Goal: Task Accomplishment & Management: Use online tool/utility

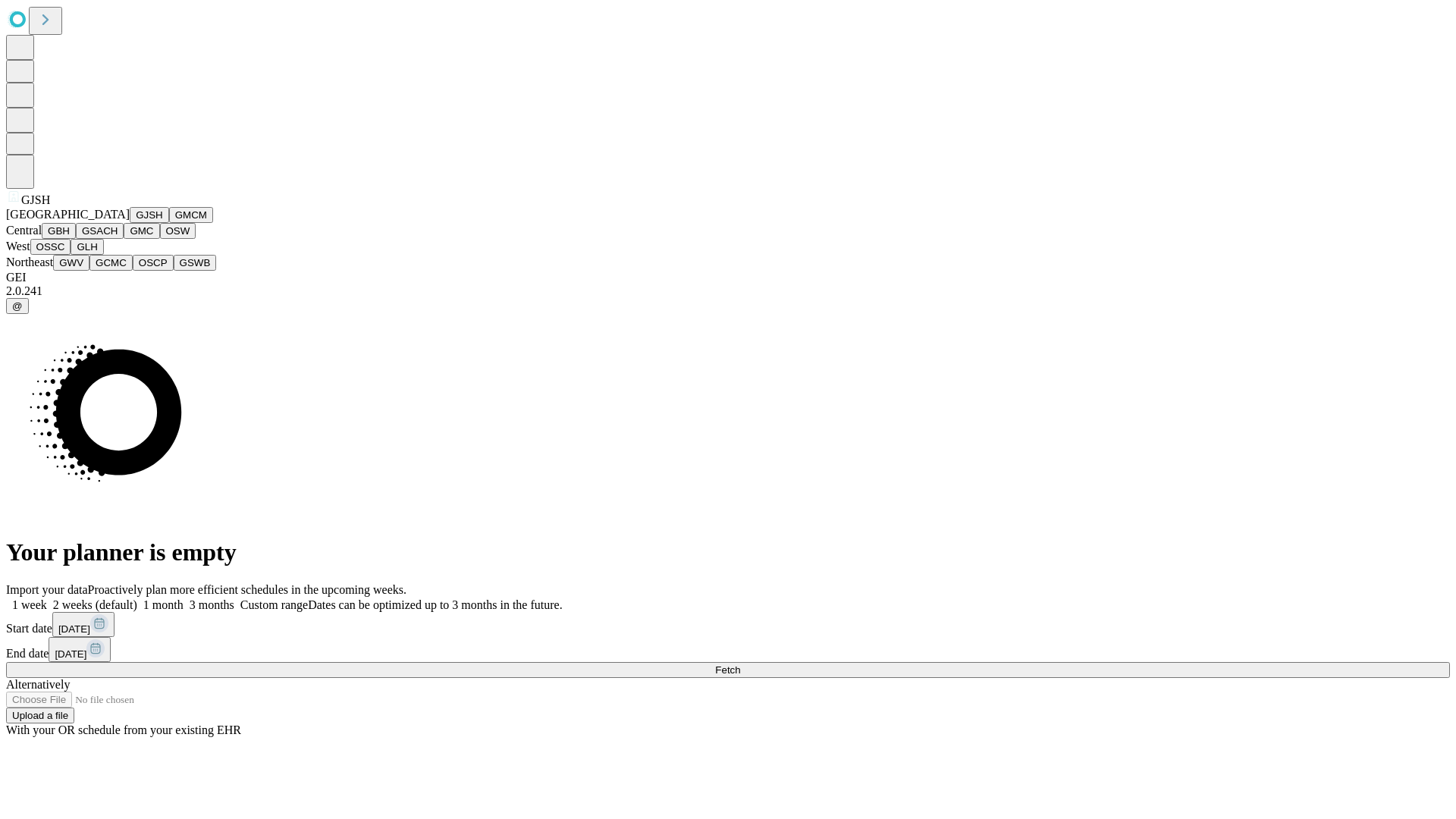
click at [130, 223] on button "GJSH" at bounding box center [150, 214] width 40 height 16
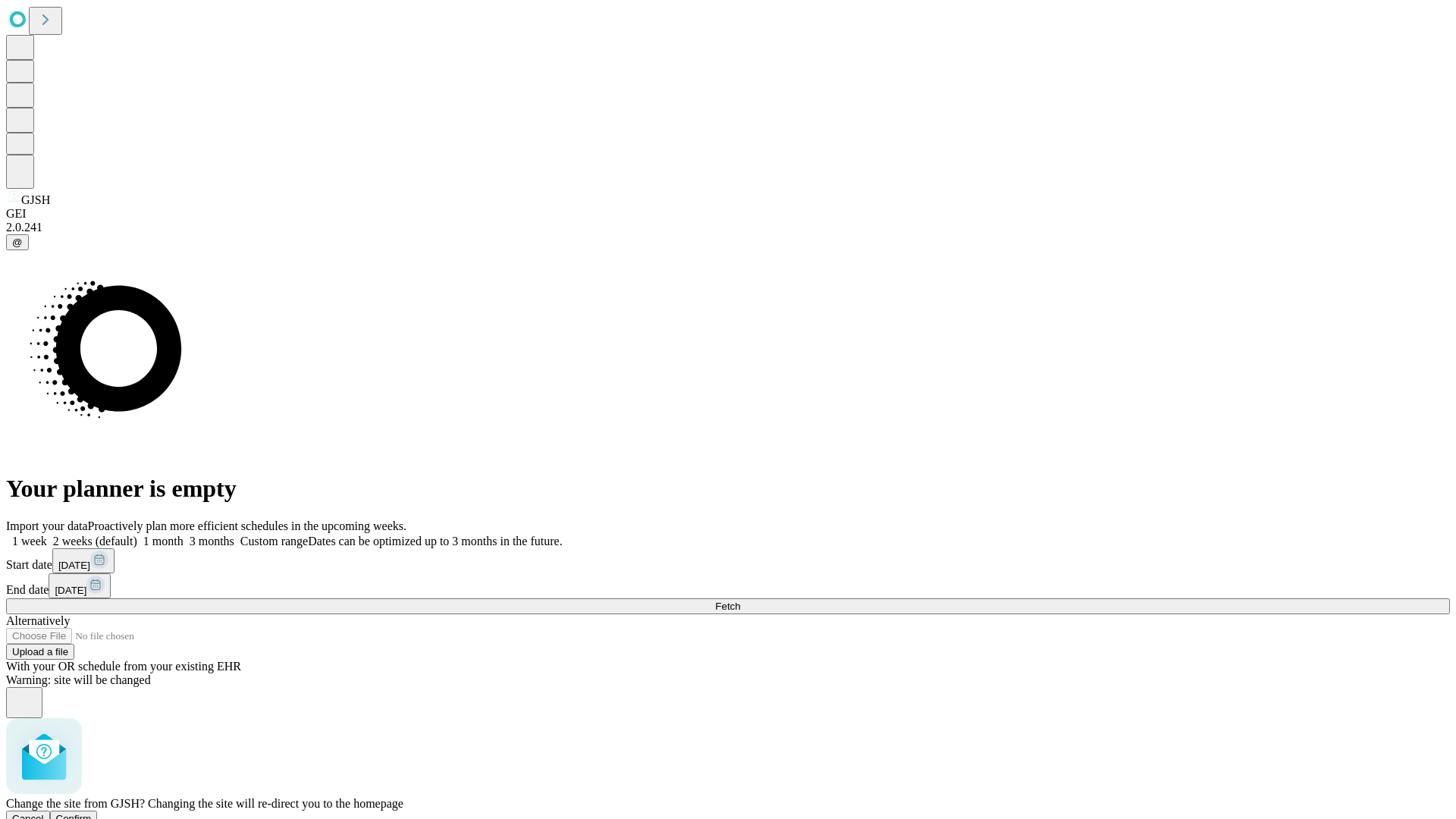
click at [92, 813] on span "Confirm" at bounding box center [74, 818] width 36 height 11
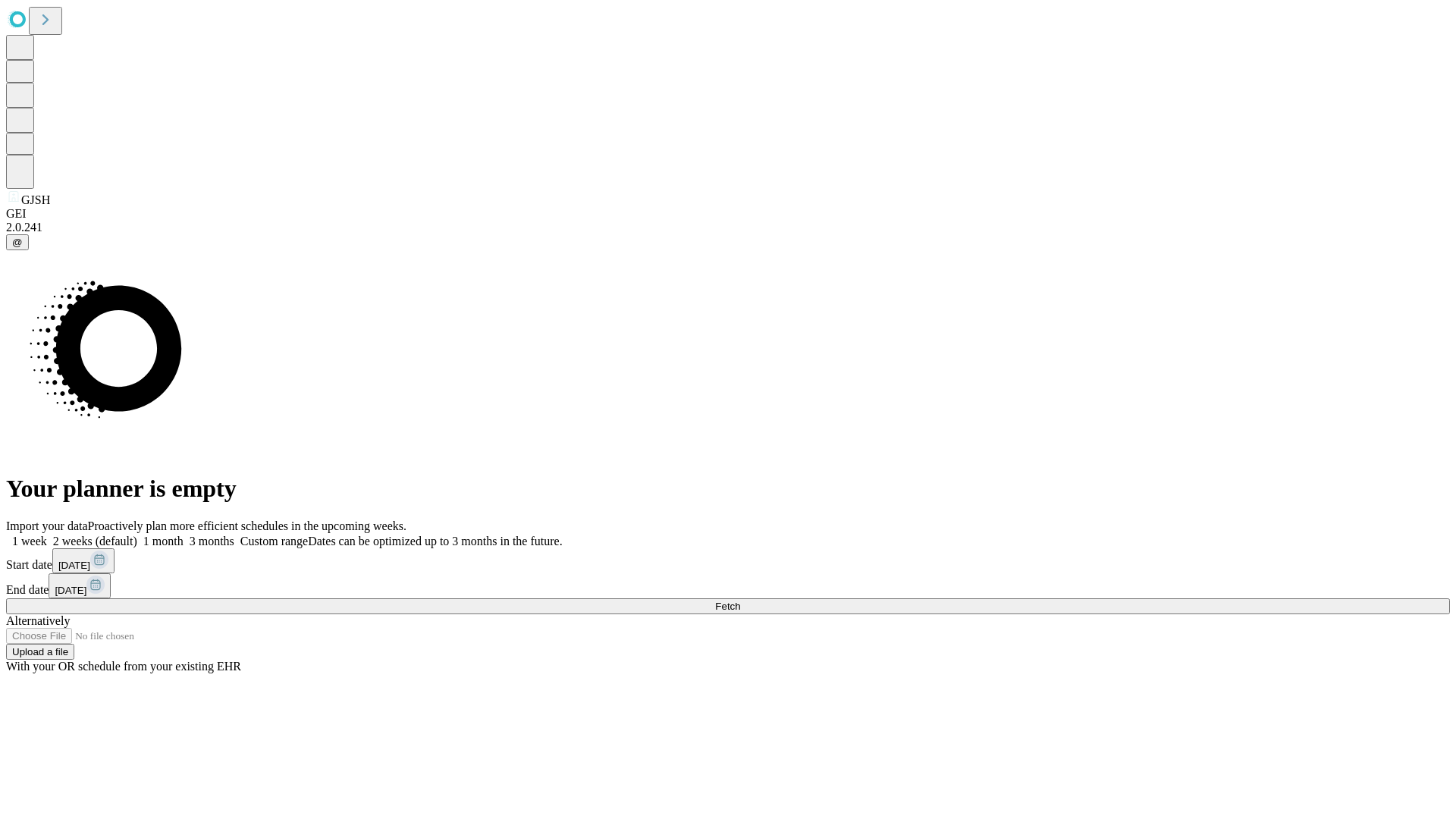
click at [138, 535] on label "2 weeks (default)" at bounding box center [92, 541] width 90 height 13
click at [740, 600] on span "Fetch" at bounding box center [727, 606] width 25 height 11
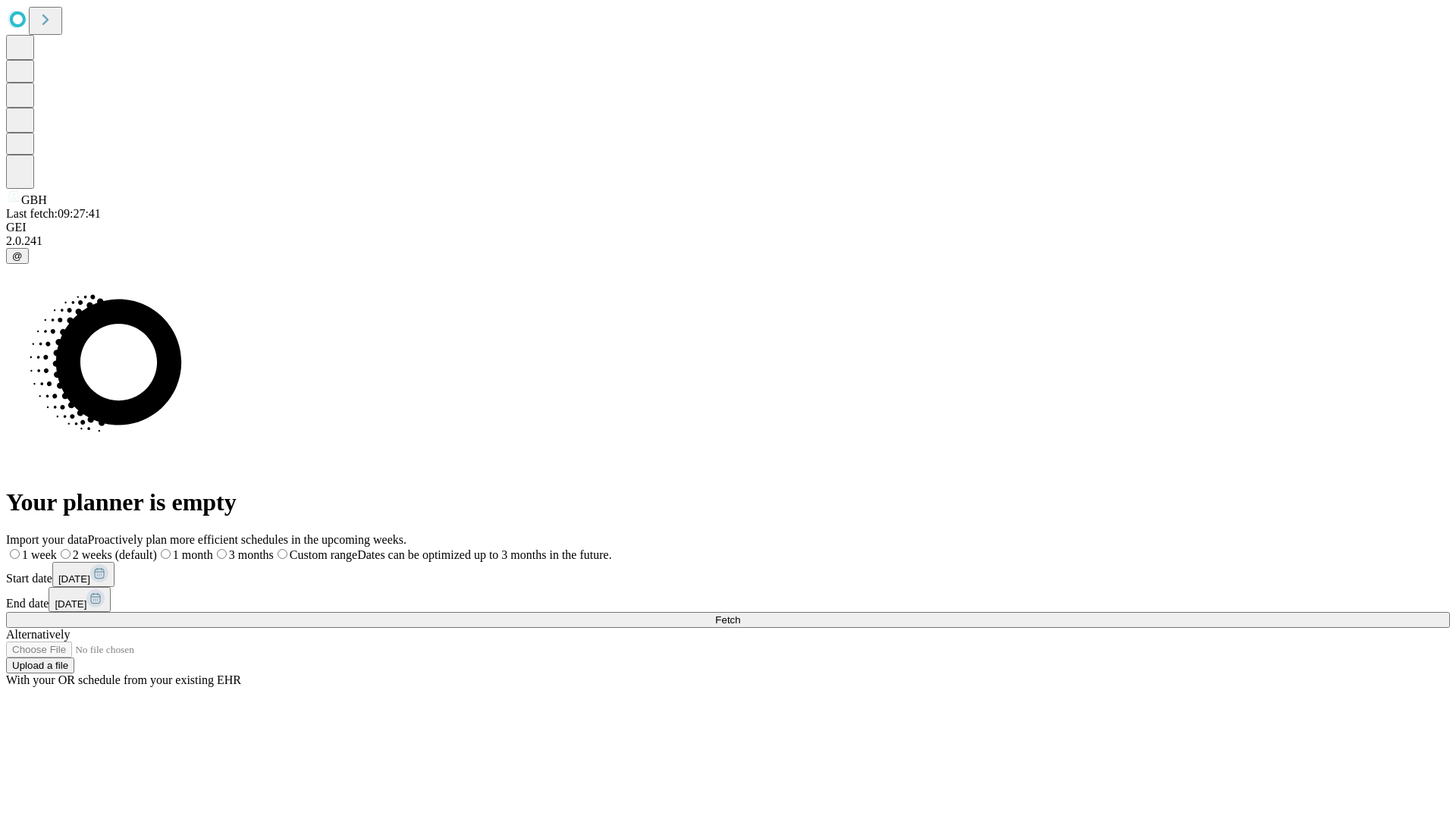
click at [157, 549] on label "2 weeks (default)" at bounding box center [107, 555] width 100 height 13
click at [740, 614] on span "Fetch" at bounding box center [727, 619] width 25 height 11
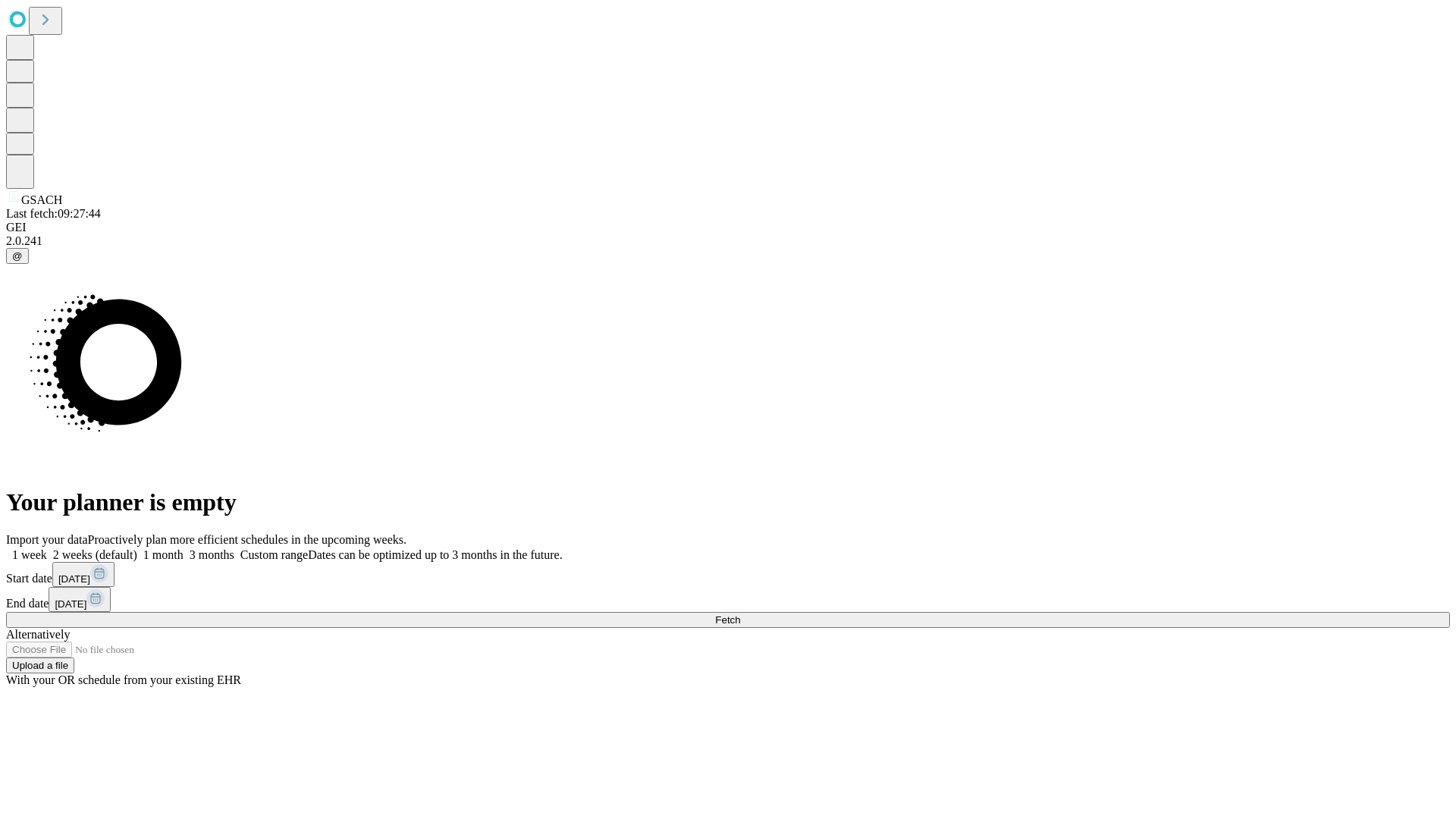
click at [138, 549] on label "2 weeks (default)" at bounding box center [92, 555] width 90 height 13
click at [740, 614] on span "Fetch" at bounding box center [727, 619] width 25 height 11
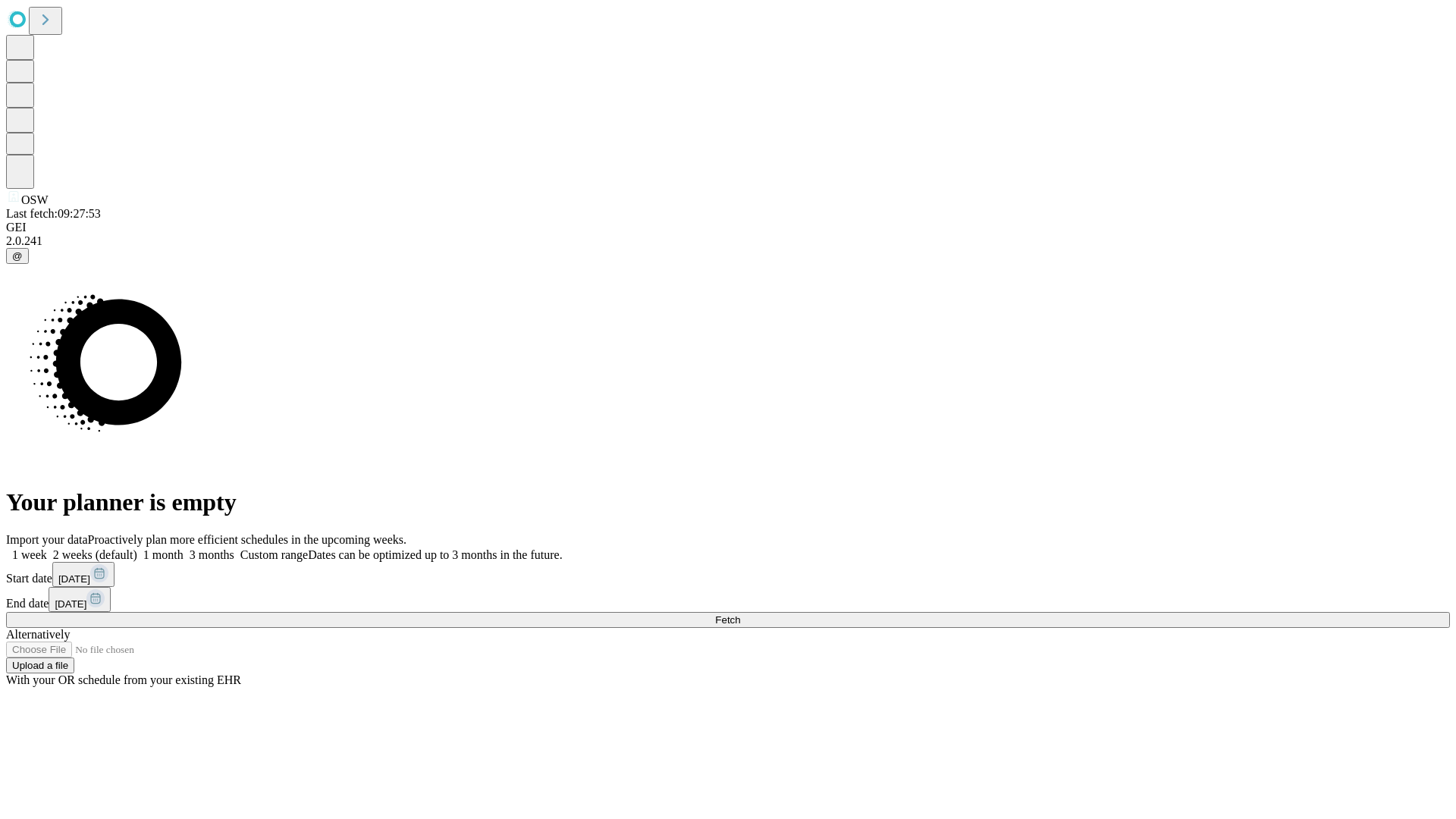
click at [138, 549] on label "2 weeks (default)" at bounding box center [92, 555] width 90 height 13
click at [740, 614] on span "Fetch" at bounding box center [727, 619] width 25 height 11
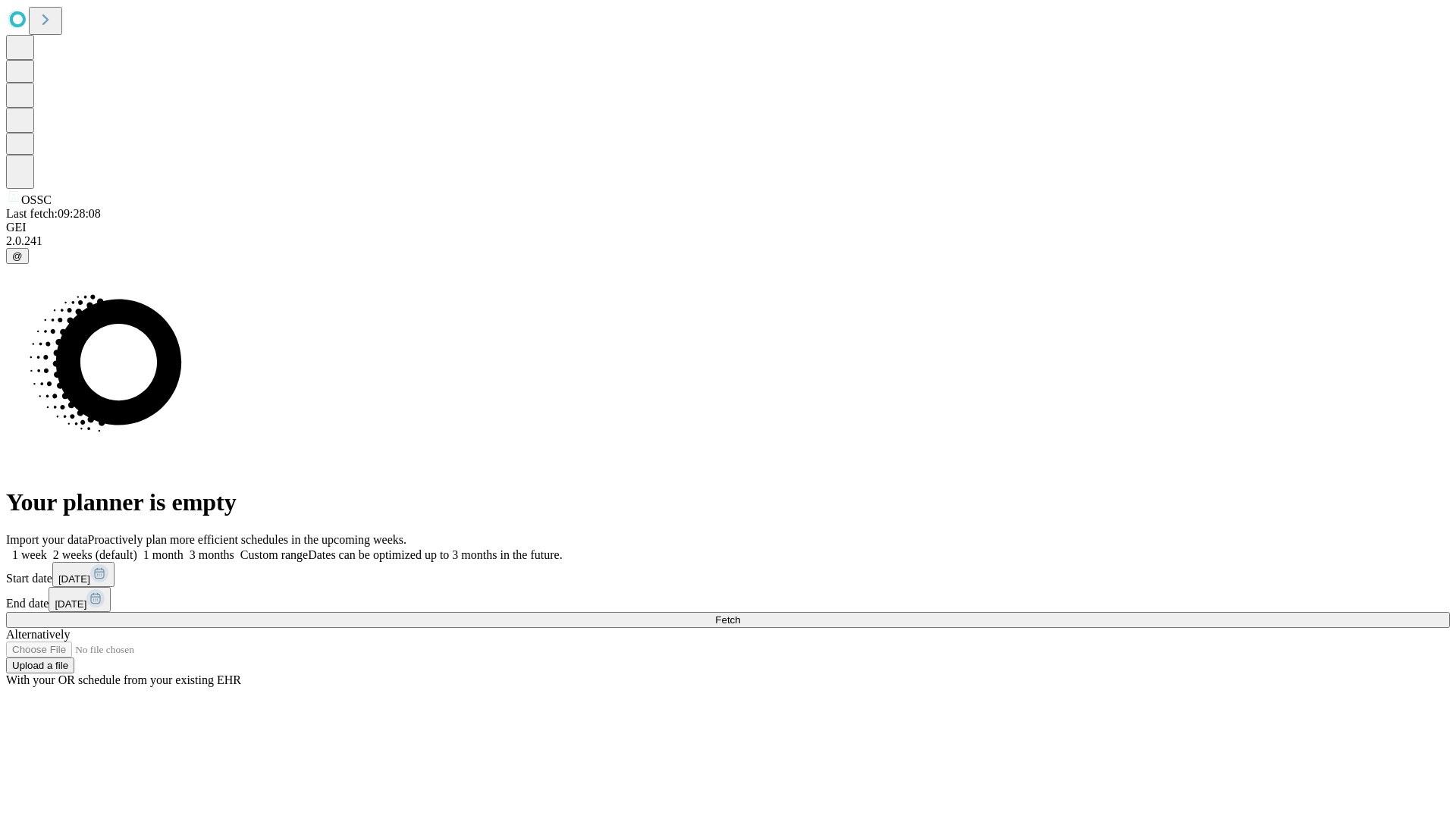
click at [138, 549] on label "2 weeks (default)" at bounding box center [92, 555] width 90 height 13
click at [740, 614] on span "Fetch" at bounding box center [727, 619] width 25 height 11
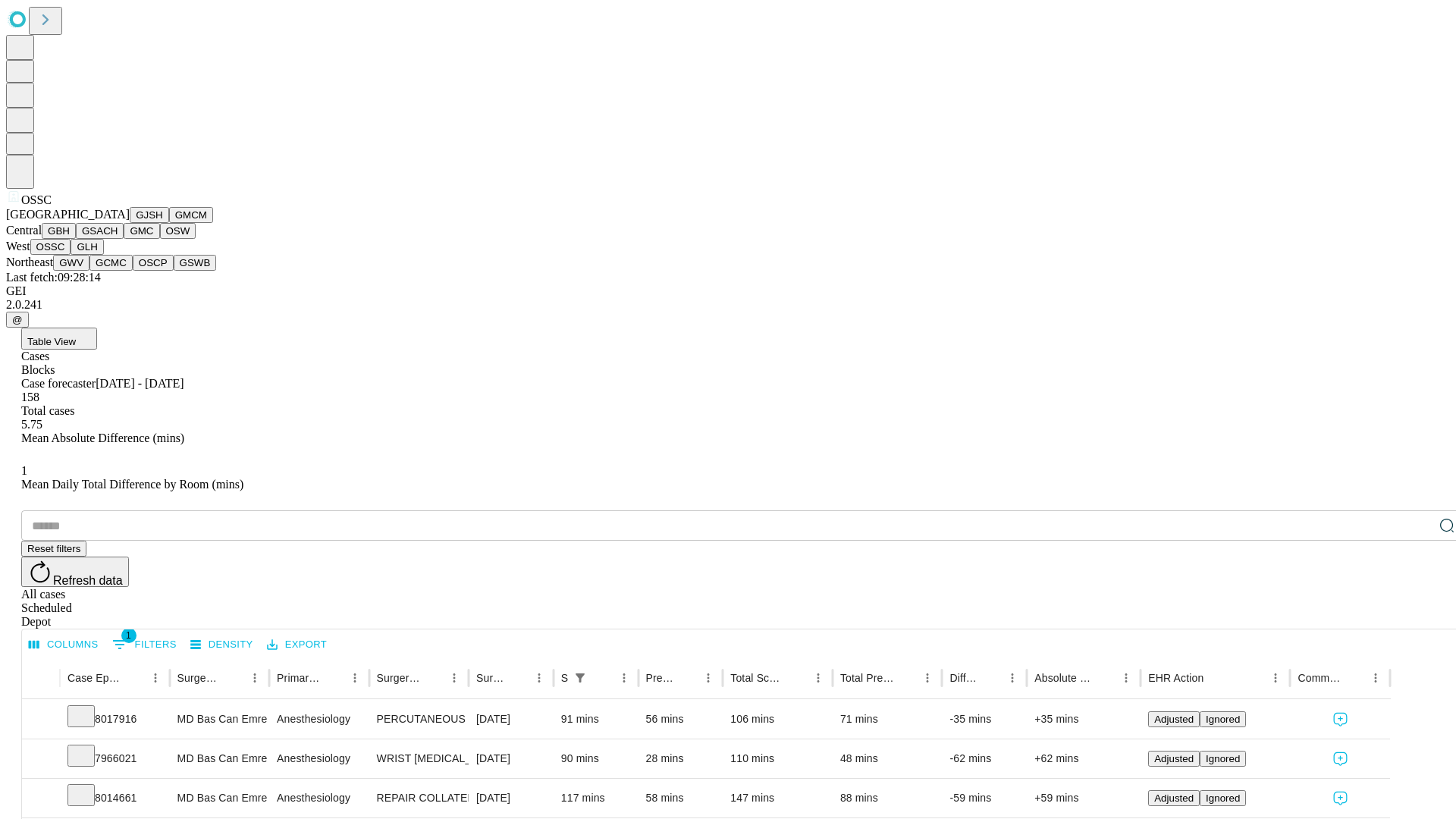
click at [103, 255] on button "GLH" at bounding box center [87, 246] width 33 height 16
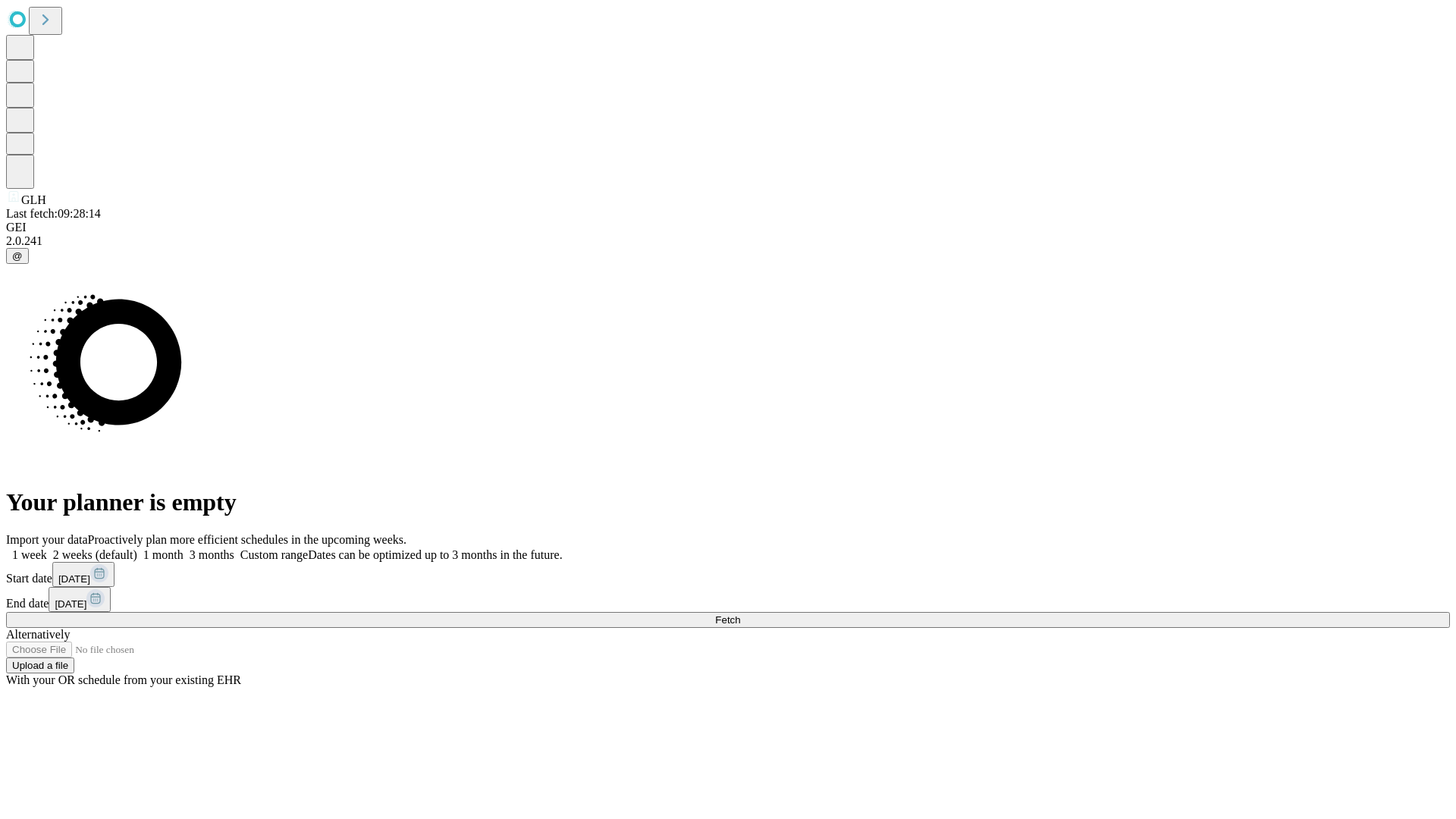
click at [138, 549] on label "2 weeks (default)" at bounding box center [92, 555] width 90 height 13
click at [740, 614] on span "Fetch" at bounding box center [727, 619] width 25 height 11
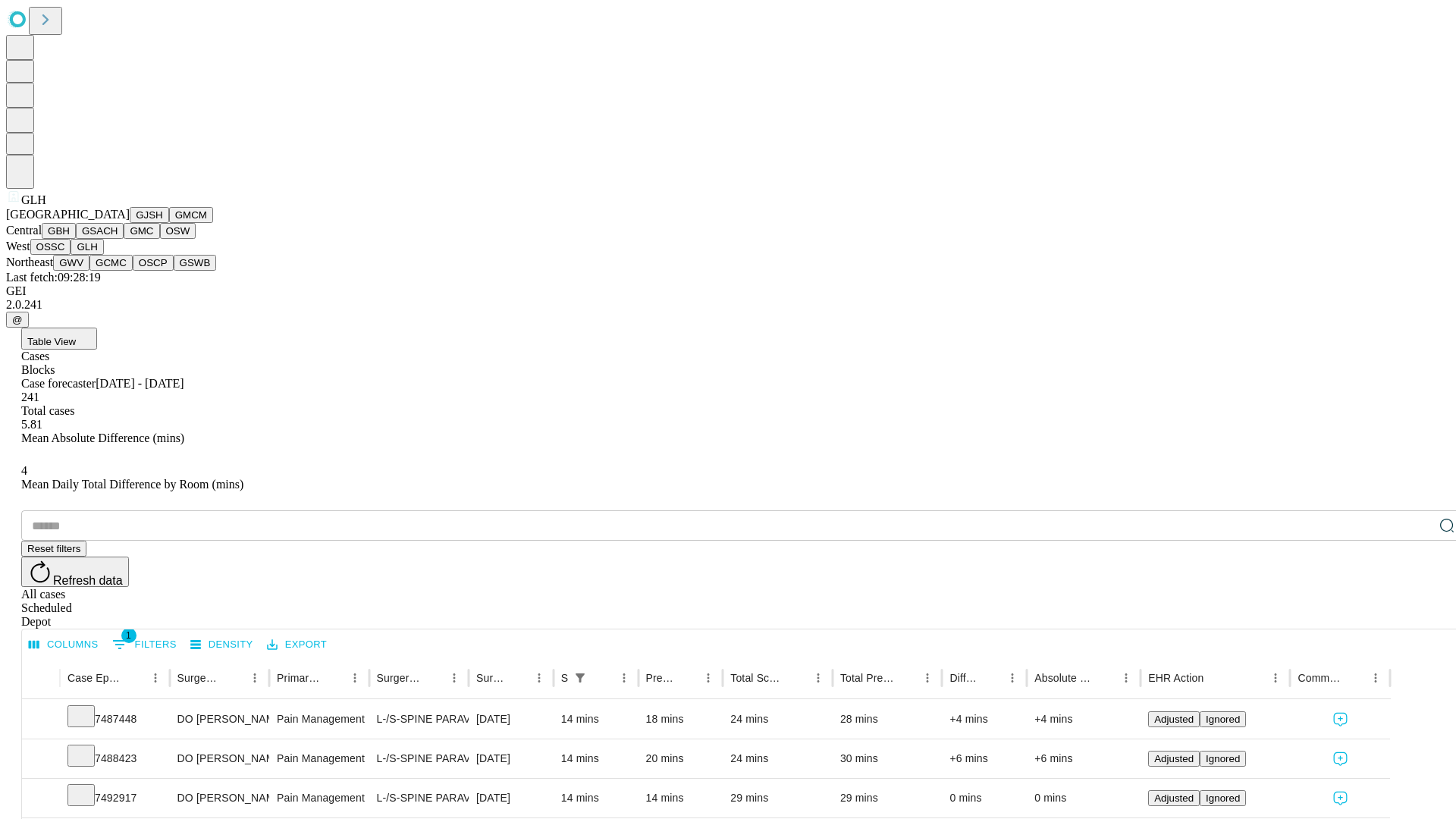
click at [90, 270] on button "GWV" at bounding box center [71, 262] width 36 height 16
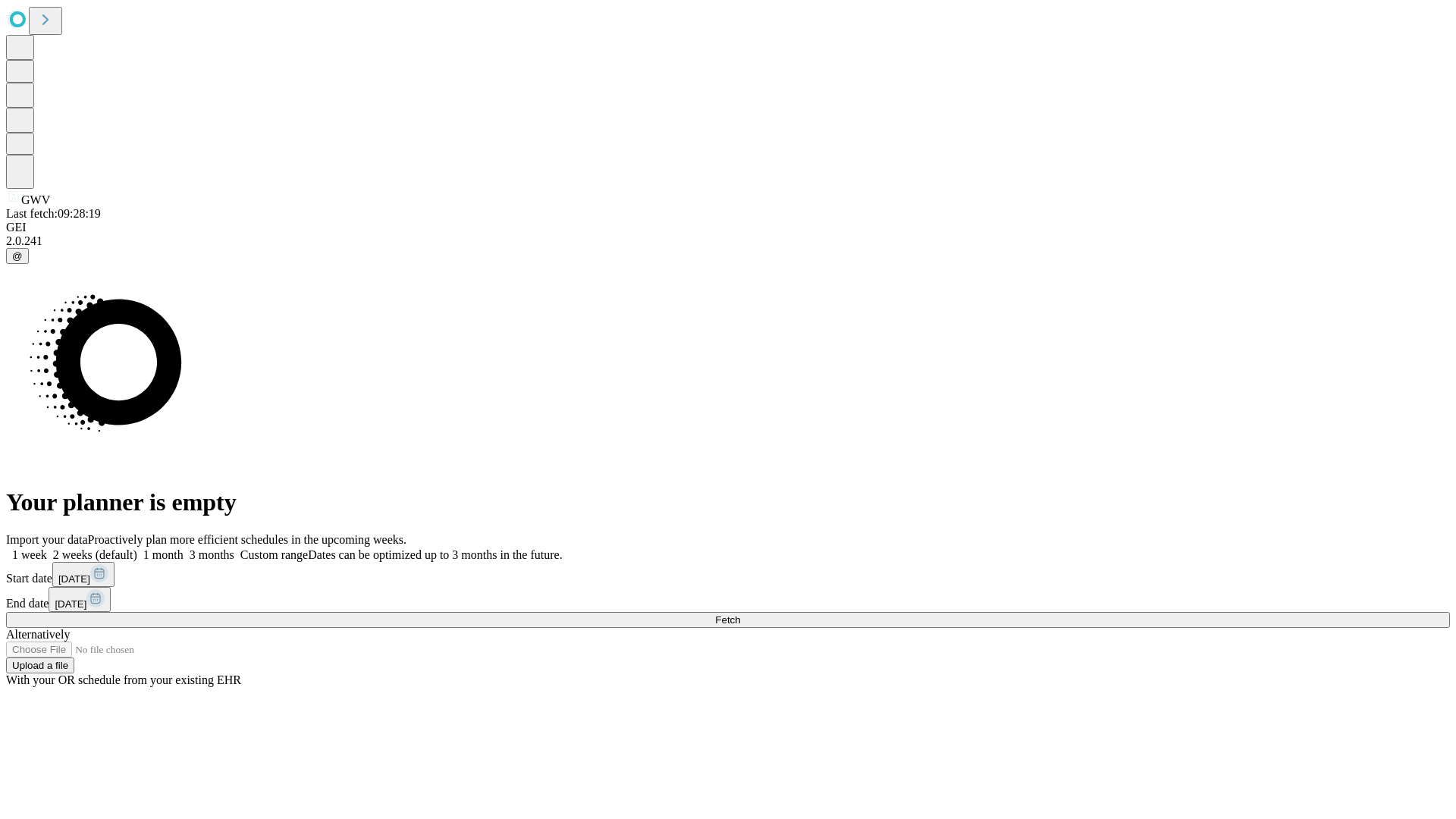
click at [138, 549] on label "2 weeks (default)" at bounding box center [92, 555] width 90 height 13
click at [740, 614] on span "Fetch" at bounding box center [727, 619] width 25 height 11
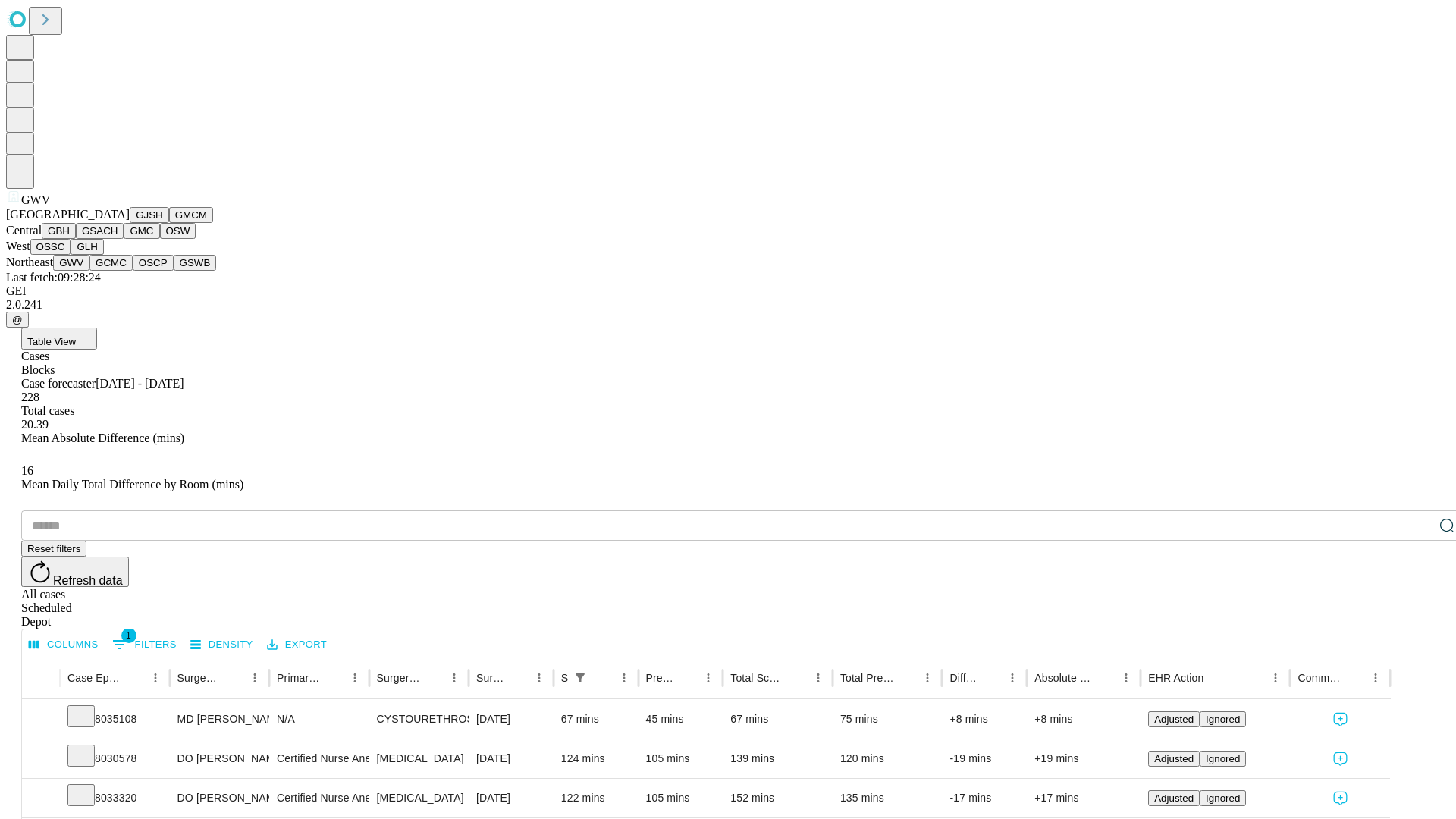
click at [118, 270] on button "GCMC" at bounding box center [111, 262] width 43 height 16
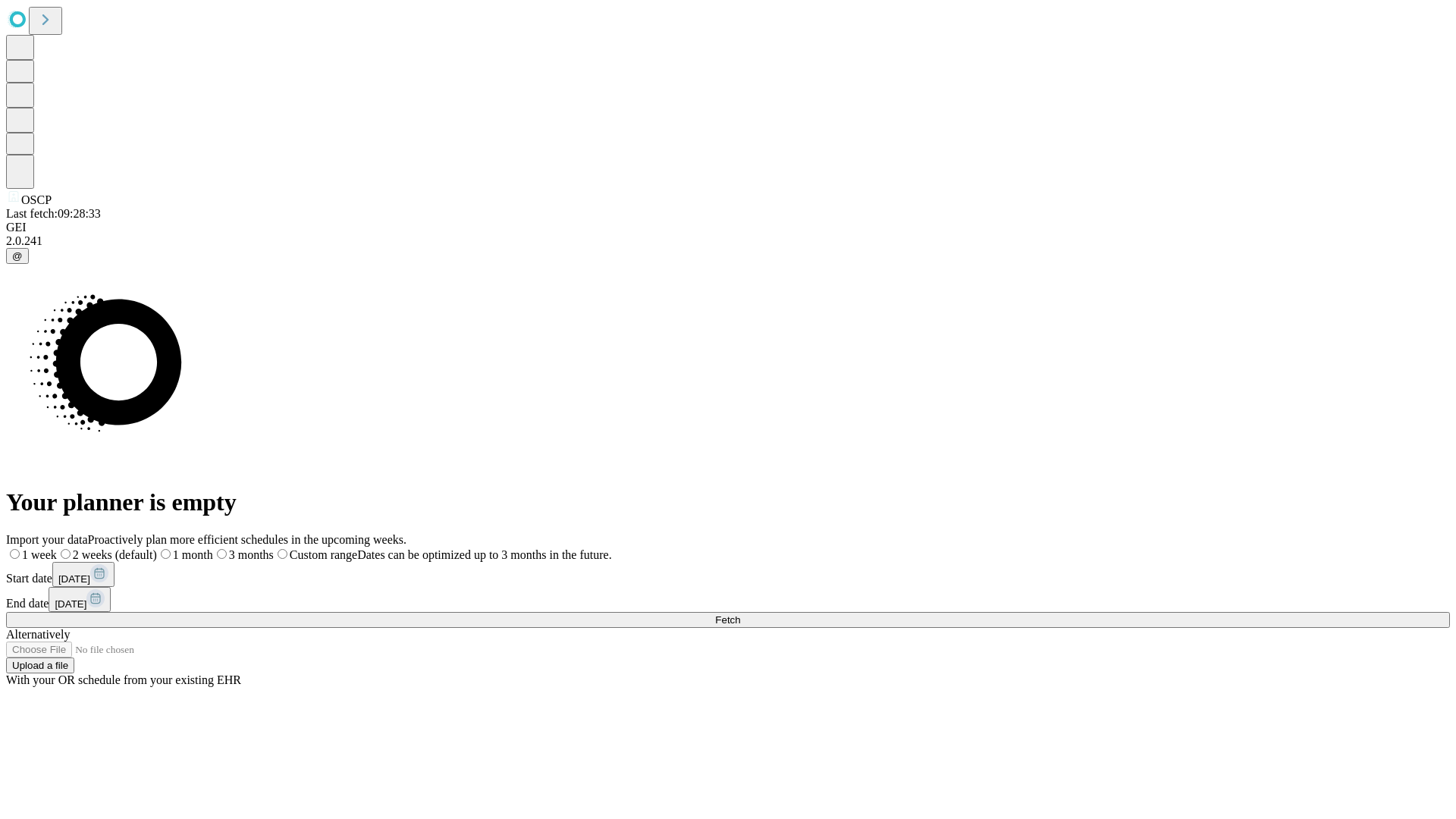
click at [157, 549] on label "2 weeks (default)" at bounding box center [107, 555] width 100 height 13
click at [740, 614] on span "Fetch" at bounding box center [727, 619] width 25 height 11
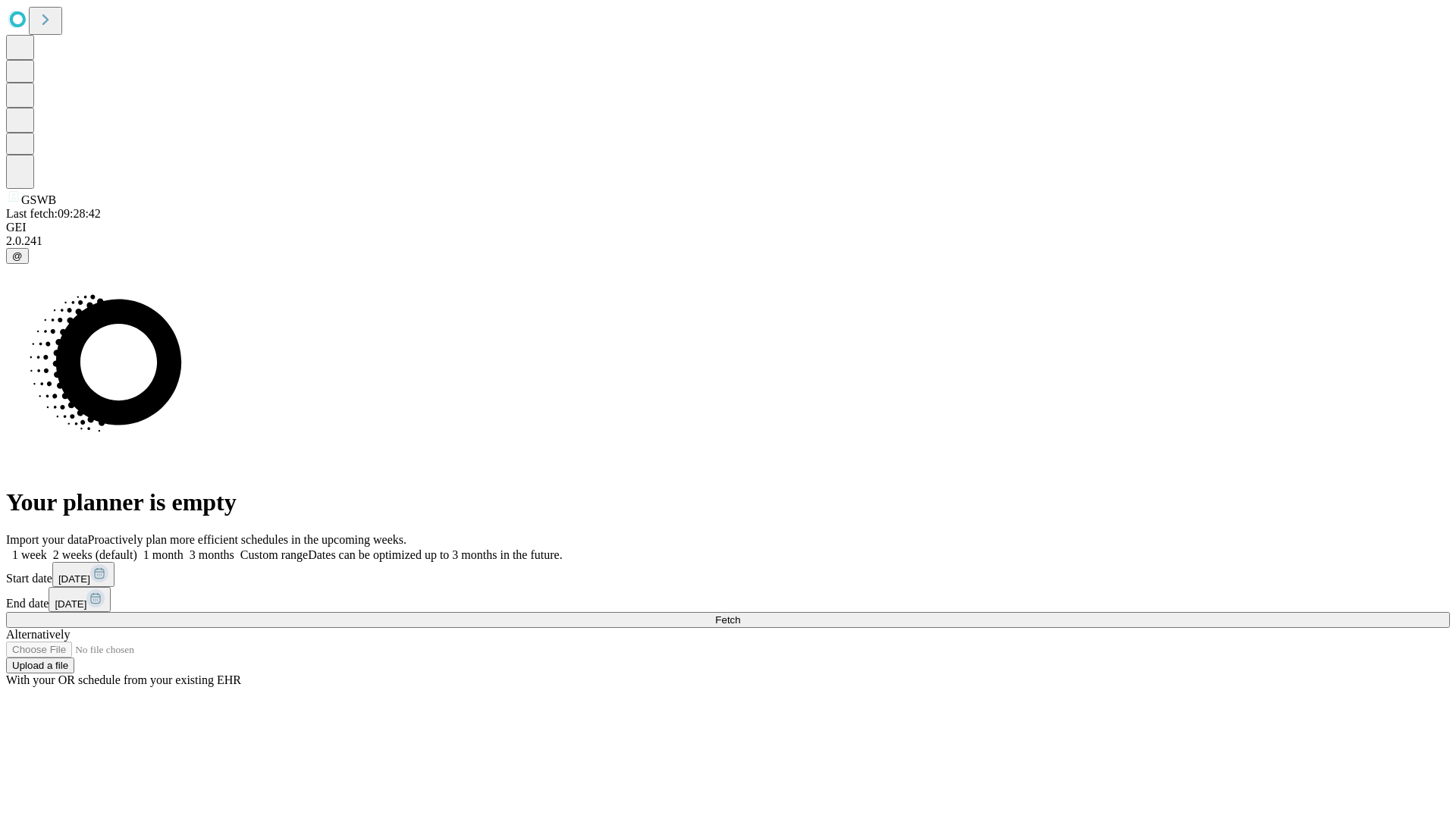
click at [138, 549] on label "2 weeks (default)" at bounding box center [92, 555] width 90 height 13
click at [740, 614] on span "Fetch" at bounding box center [727, 619] width 25 height 11
